Goal: Task Accomplishment & Management: Use online tool/utility

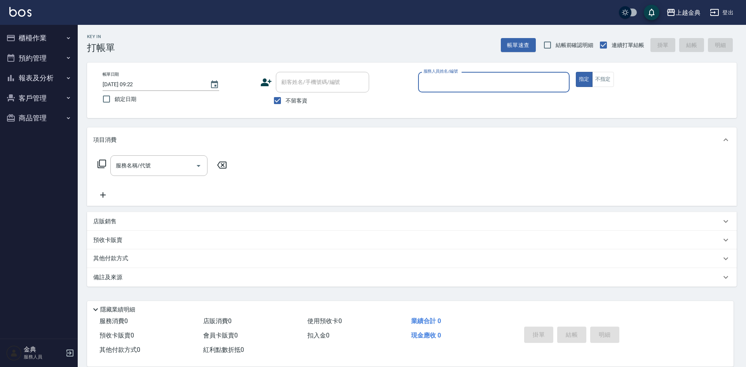
click at [56, 38] on button "櫃檯作業" at bounding box center [38, 38] width 71 height 20
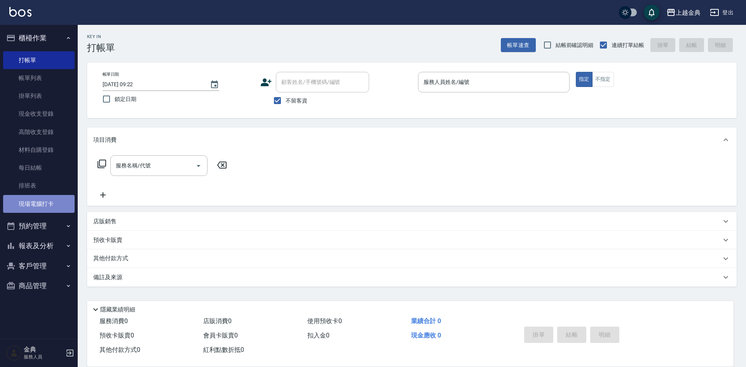
click at [57, 201] on link "現場電腦打卡" at bounding box center [38, 204] width 71 height 18
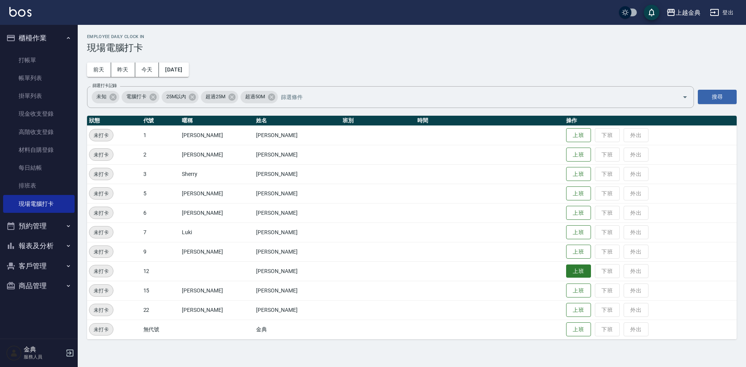
click at [566, 270] on button "上班" at bounding box center [578, 271] width 25 height 14
click at [566, 157] on button "上班" at bounding box center [578, 155] width 25 height 14
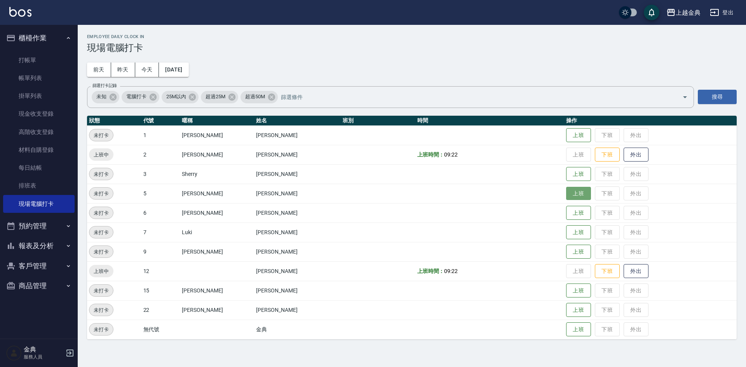
click at [569, 191] on button "上班" at bounding box center [578, 194] width 25 height 14
click at [566, 289] on button "上班" at bounding box center [578, 291] width 25 height 14
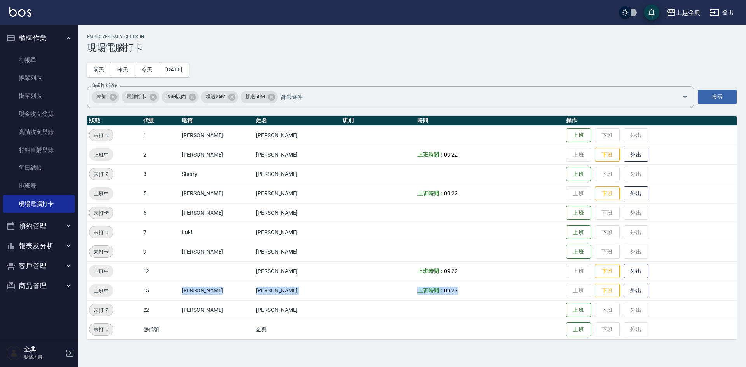
drag, startPoint x: 191, startPoint y: 290, endPoint x: 442, endPoint y: 285, distance: 250.9
click at [442, 285] on tr "上班中 15 [PERSON_NAME] [PERSON_NAME] 上班時間： 09:27 上班 下班 外出" at bounding box center [411, 290] width 649 height 19
click at [461, 288] on td "上班時間： 09:27" at bounding box center [489, 290] width 149 height 19
click at [455, 297] on td "上班時間： 09:27" at bounding box center [489, 290] width 149 height 19
click at [566, 209] on button "上班" at bounding box center [578, 213] width 25 height 14
